Goal: Find specific page/section: Find specific page/section

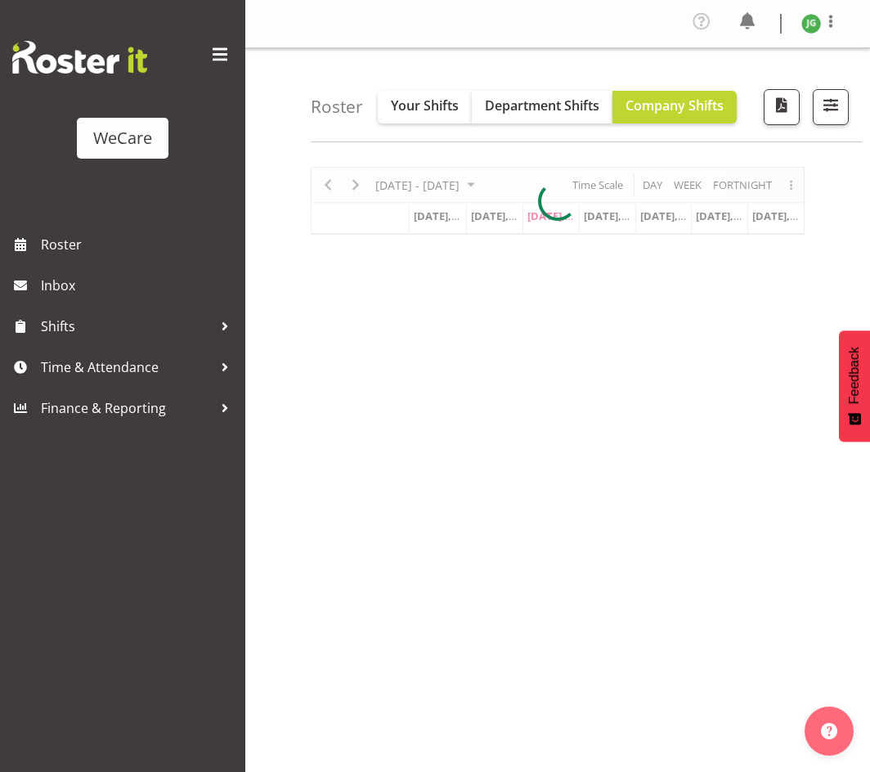
click at [214, 52] on span at bounding box center [220, 55] width 26 height 26
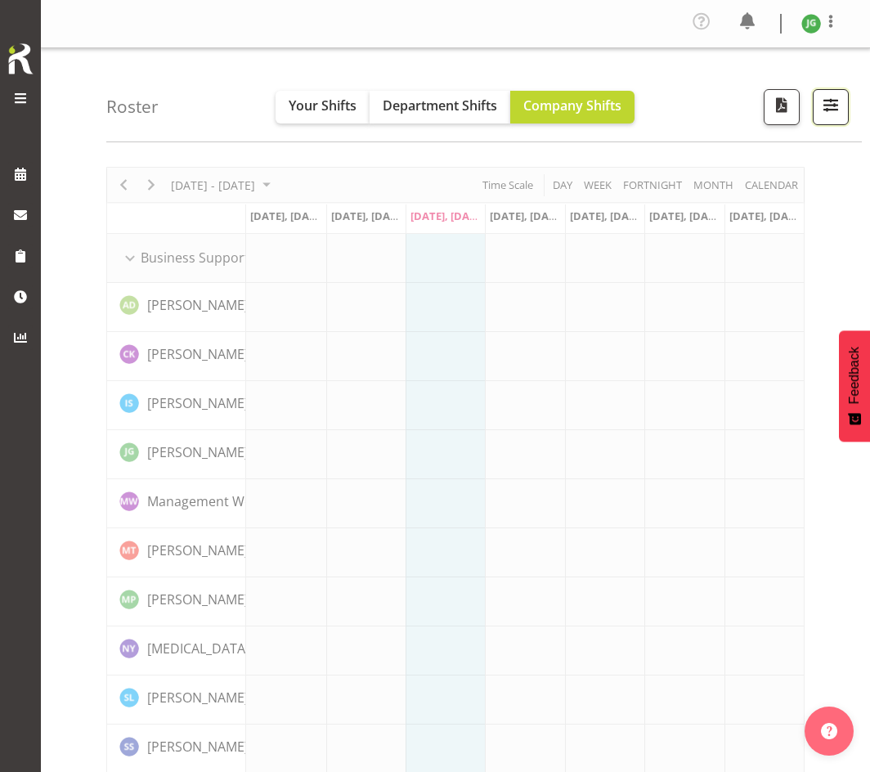
click at [835, 105] on span "button" at bounding box center [830, 104] width 21 height 21
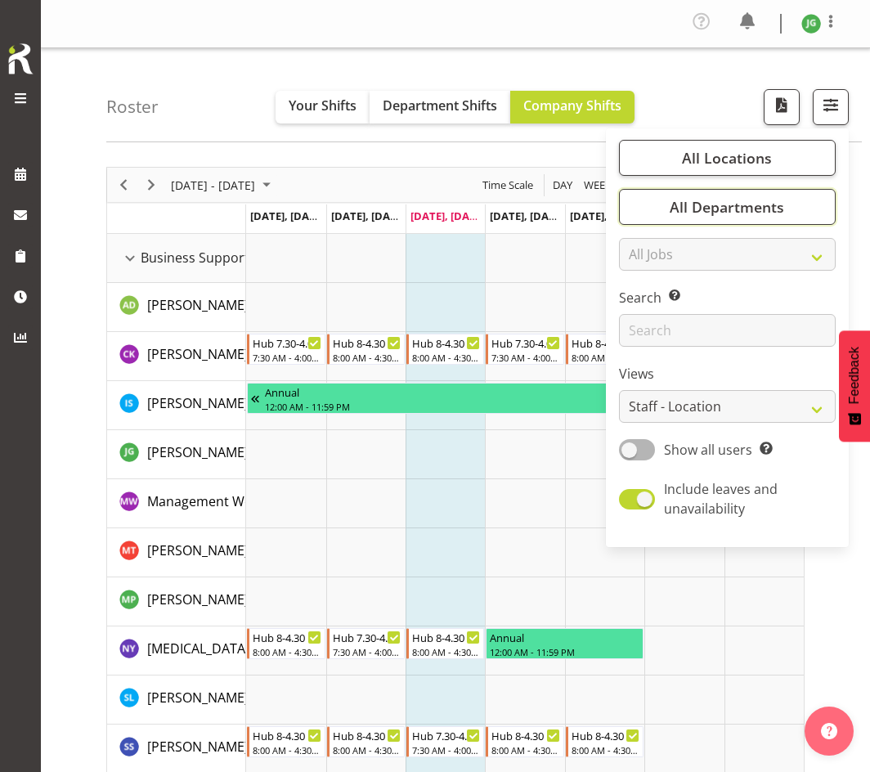
click at [727, 207] on span "All Departments" at bounding box center [727, 207] width 114 height 20
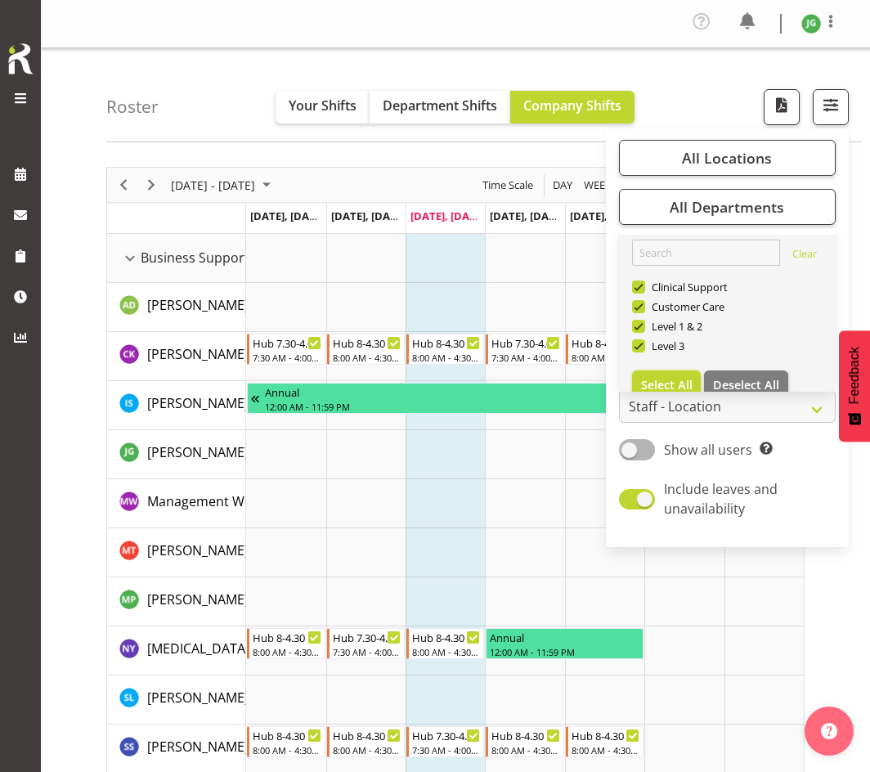
drag, startPoint x: 675, startPoint y: 379, endPoint x: 744, endPoint y: 368, distance: 69.6
click at [744, 368] on link "Clear Clinical Support Customer Care Level 1 & 2 Level 3 Select All Deselect All" at bounding box center [727, 320] width 217 height 170
click at [738, 377] on span "Deselect All" at bounding box center [746, 385] width 66 height 16
checkbox input "false"
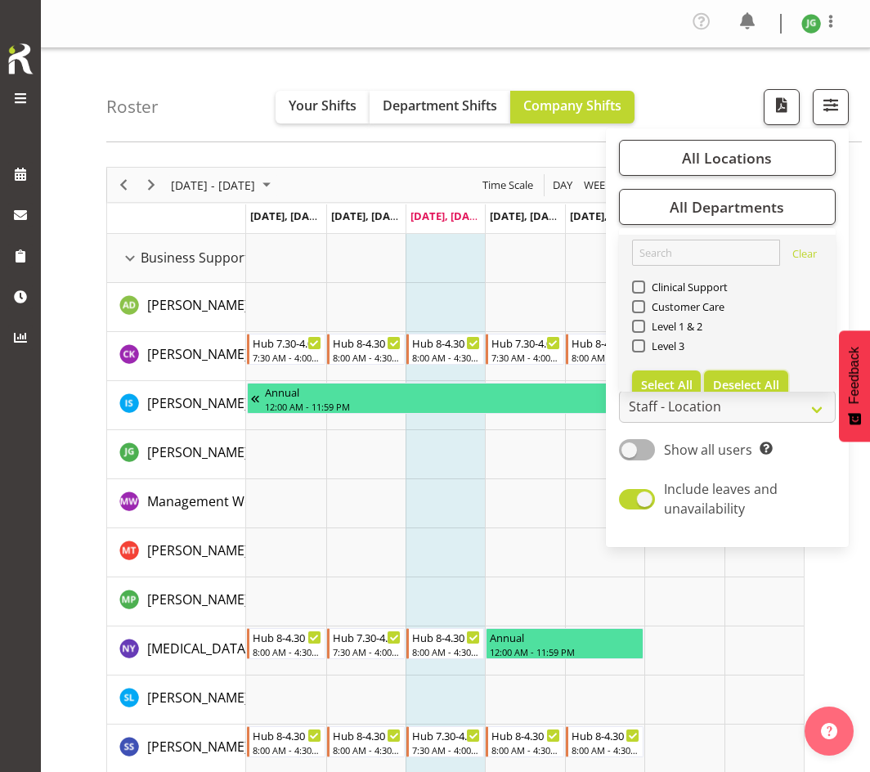
checkbox input "false"
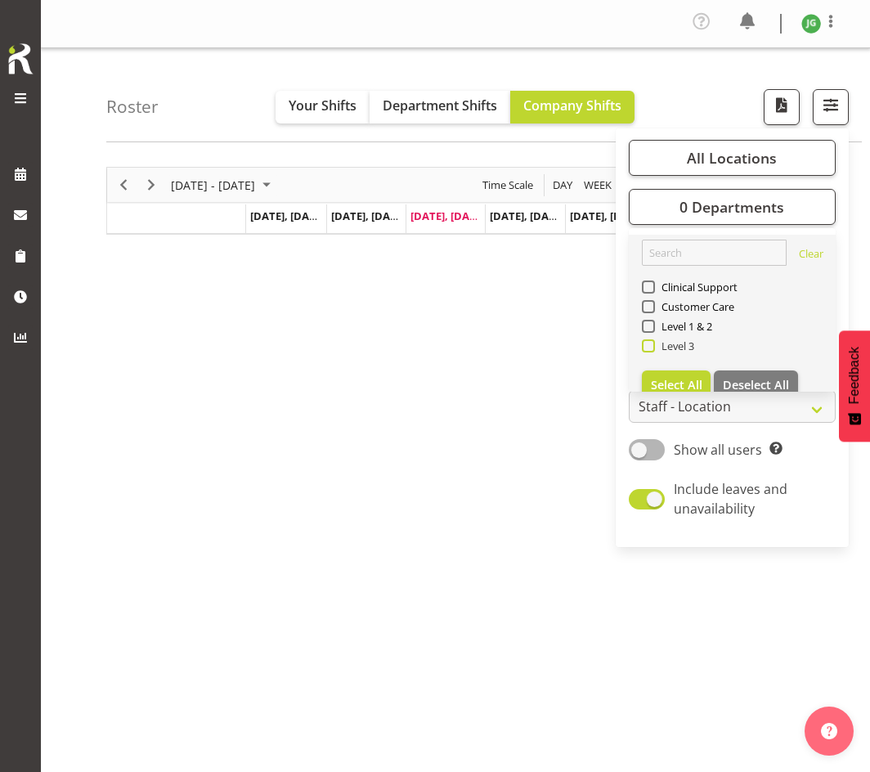
click at [645, 344] on span at bounding box center [648, 345] width 13 height 13
click at [645, 344] on input "Level 3" at bounding box center [647, 346] width 11 height 11
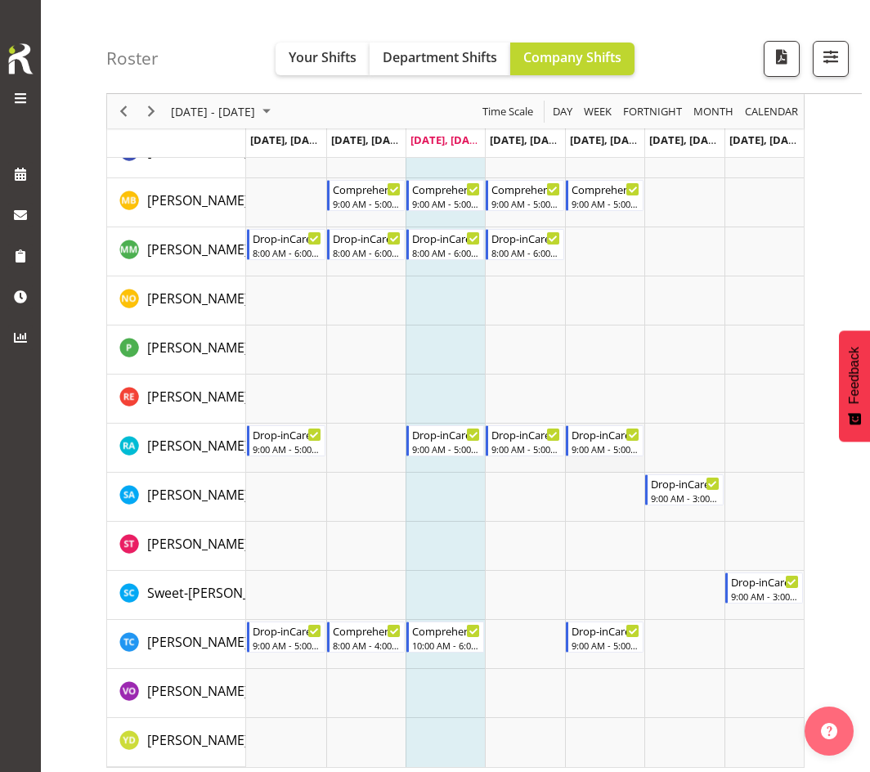
scroll to position [2205, 0]
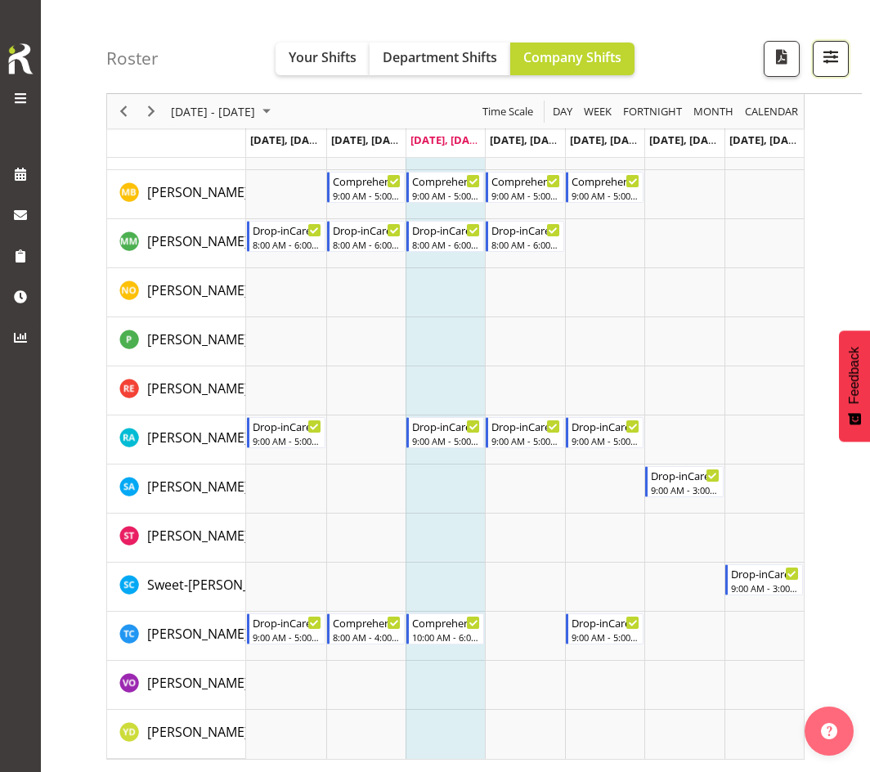
click at [825, 61] on span "button" at bounding box center [830, 56] width 21 height 21
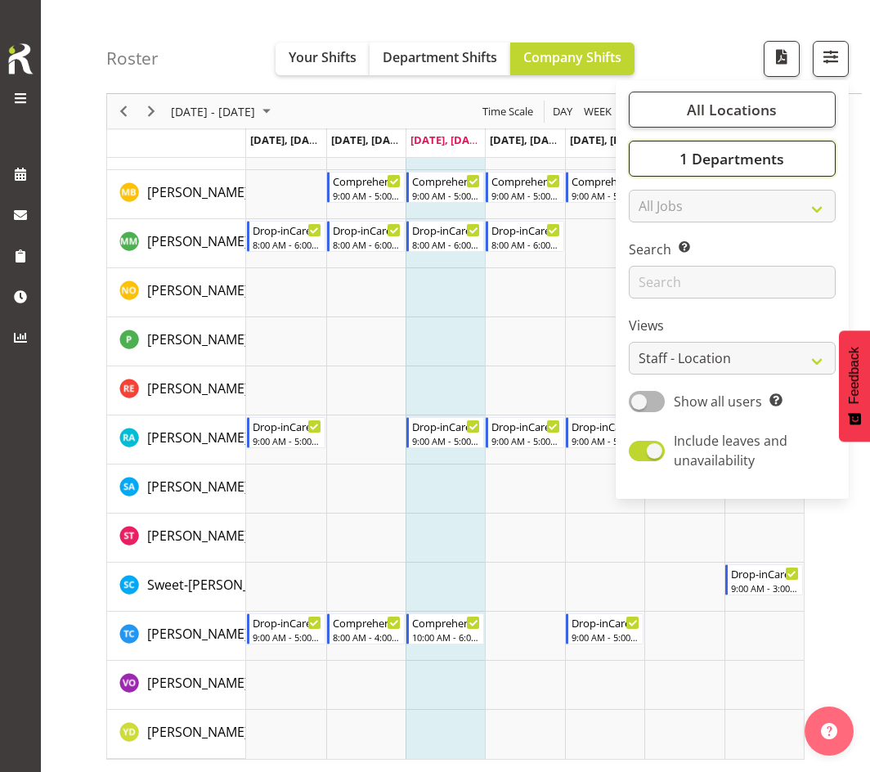
click at [697, 154] on span "1 Departments" at bounding box center [731, 159] width 105 height 20
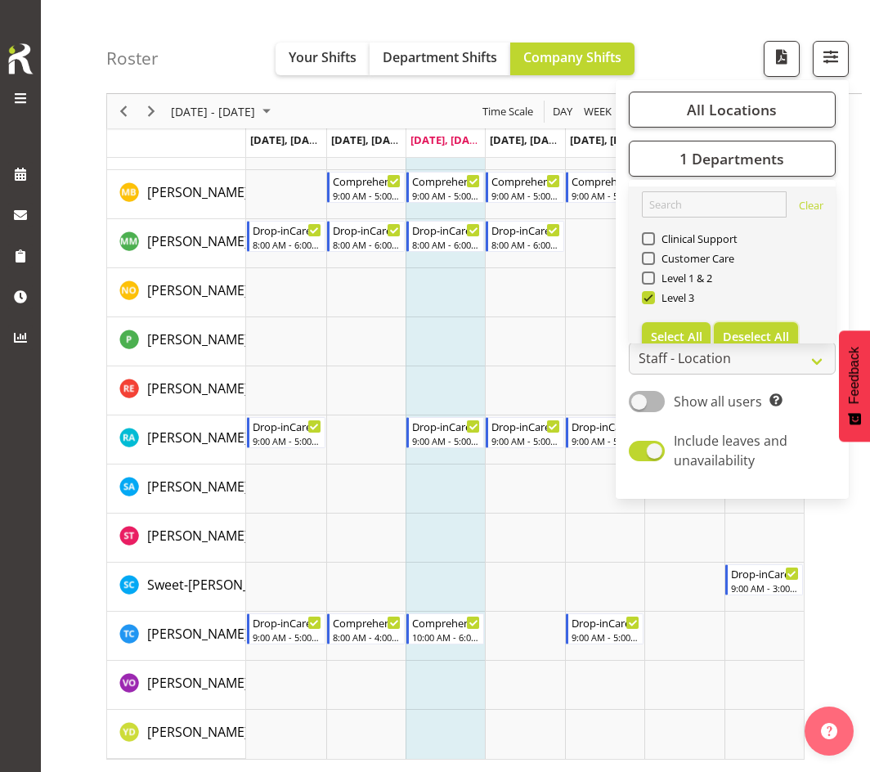
click at [753, 329] on span "Deselect All" at bounding box center [756, 337] width 66 height 16
checkbox input "false"
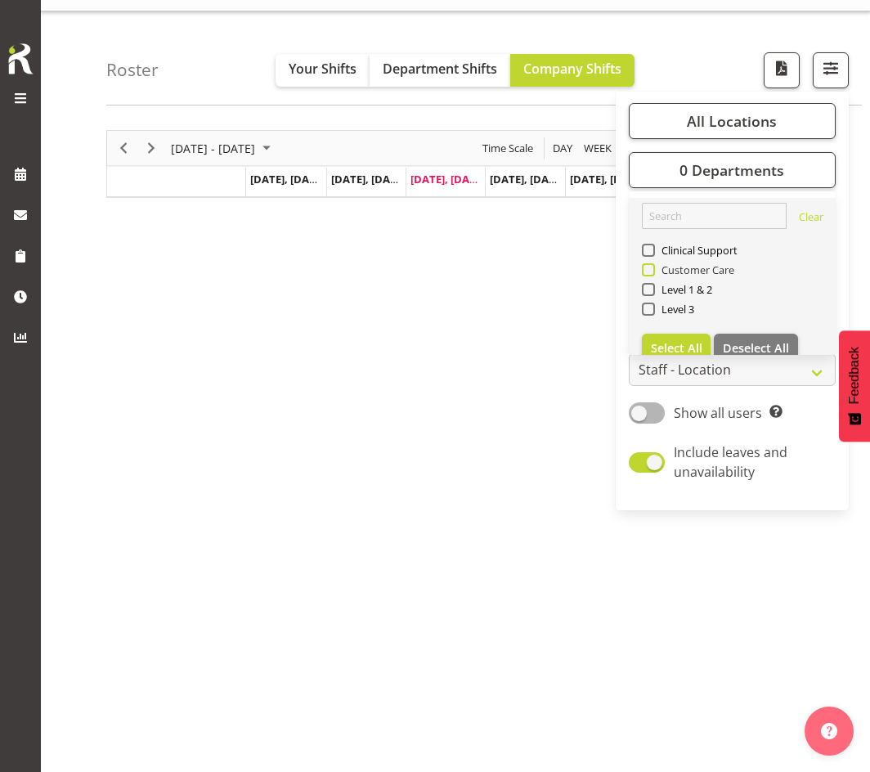
click at [650, 270] on span at bounding box center [648, 269] width 13 height 13
click at [650, 270] on input "Customer Care" at bounding box center [647, 270] width 11 height 11
checkbox input "true"
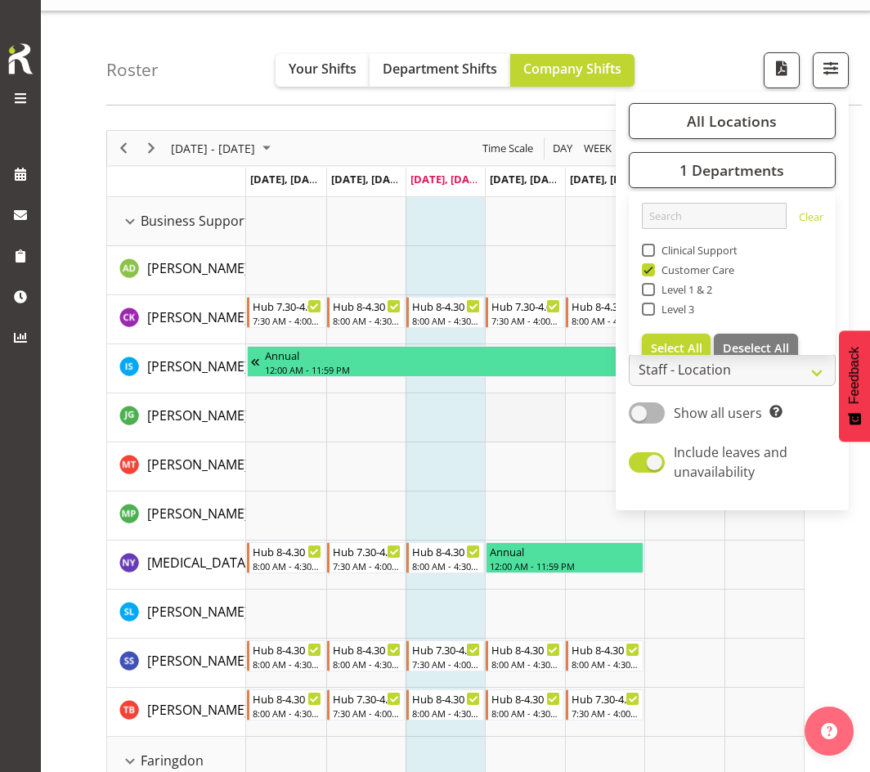
click at [526, 442] on td "Timeline Week of August 27, 2025" at bounding box center [524, 417] width 79 height 49
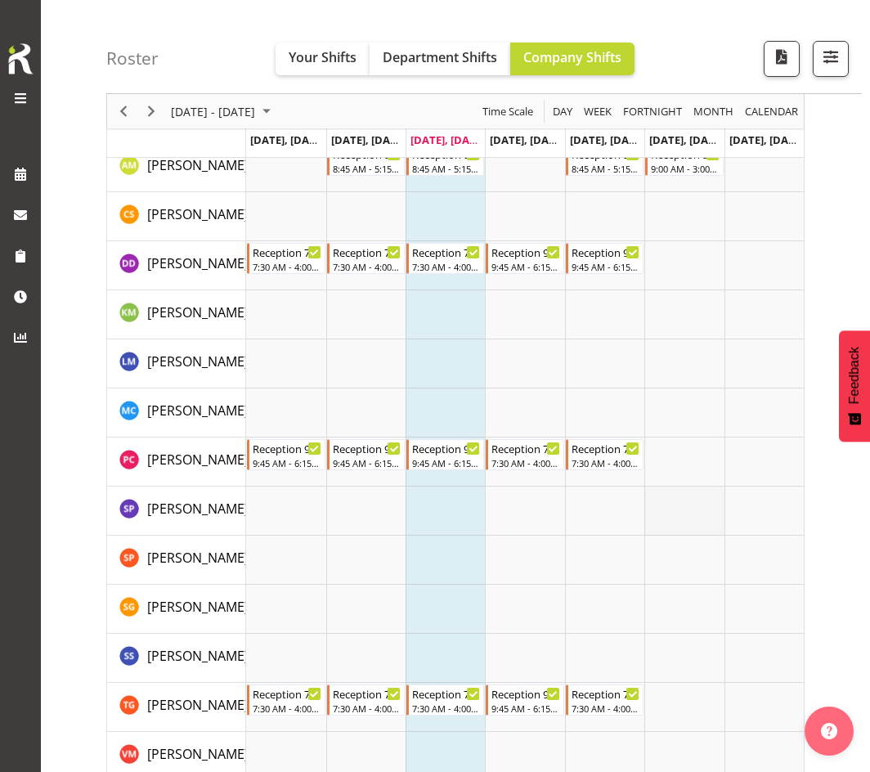
scroll to position [1830, 0]
